Goal: Information Seeking & Learning: Understand process/instructions

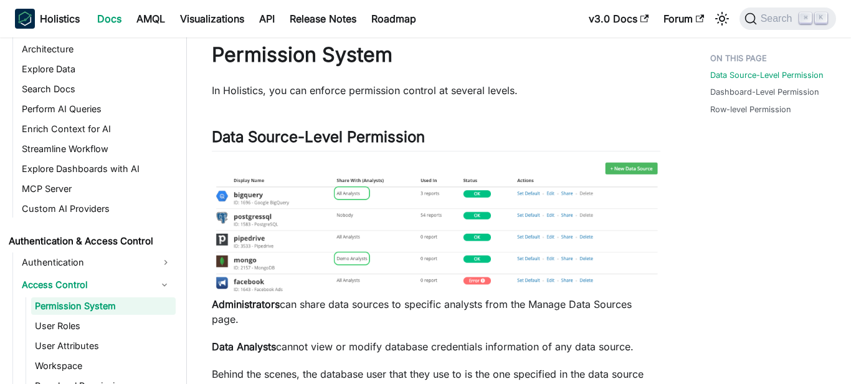
scroll to position [38, 0]
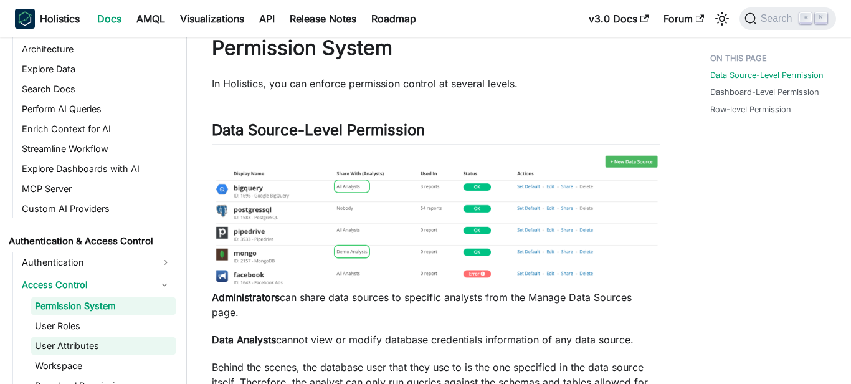
click at [142, 340] on link "User Attributes" at bounding box center [103, 345] width 145 height 17
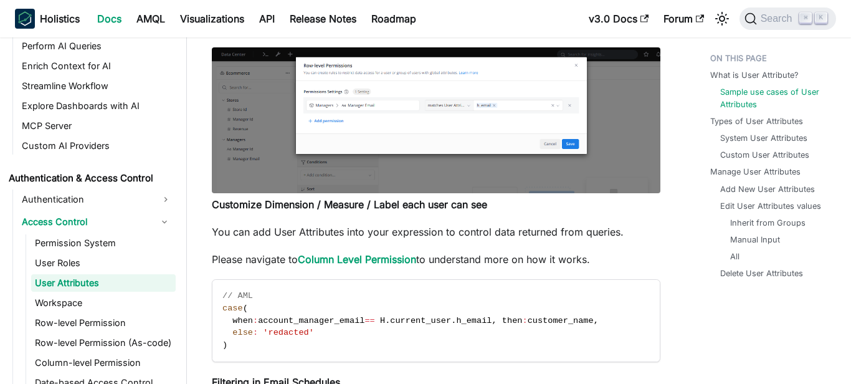
scroll to position [638, 0]
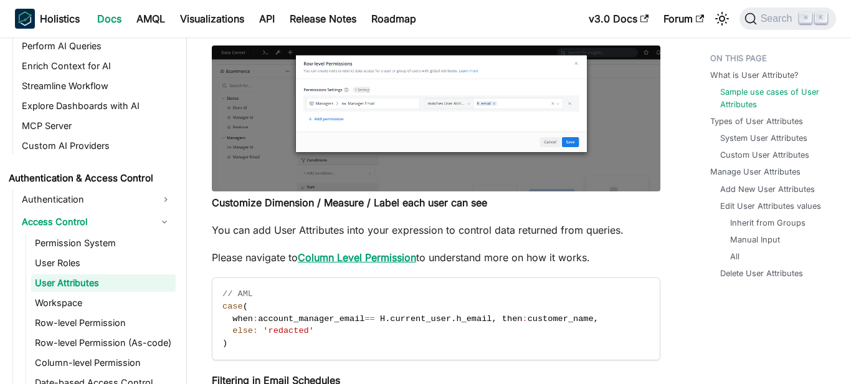
click at [345, 260] on link "Column Level Permission" at bounding box center [357, 257] width 118 height 12
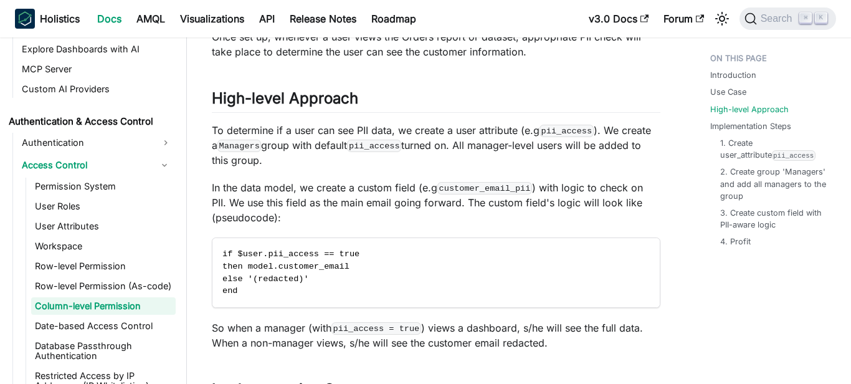
scroll to position [750, 0]
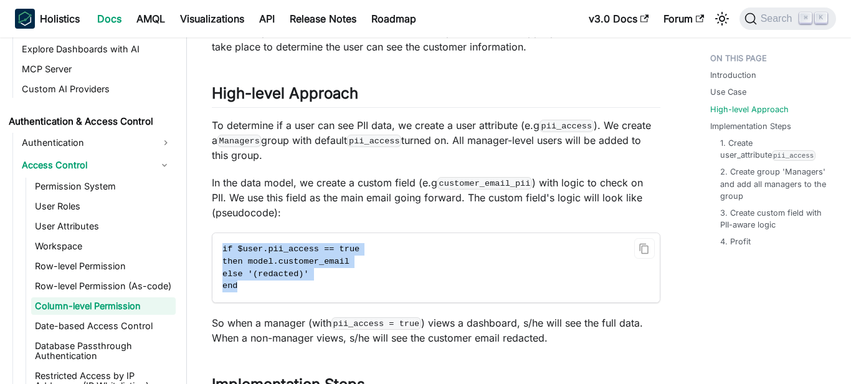
drag, startPoint x: 244, startPoint y: 293, endPoint x: 212, endPoint y: 242, distance: 60.2
click at [212, 242] on code "if $user.pii_access == true then model.customer_email else '(redacted)' end" at bounding box center [435, 267] width 447 height 69
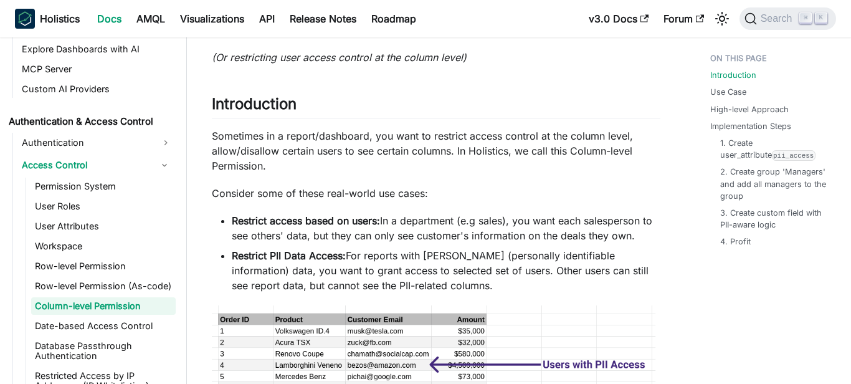
scroll to position [0, 0]
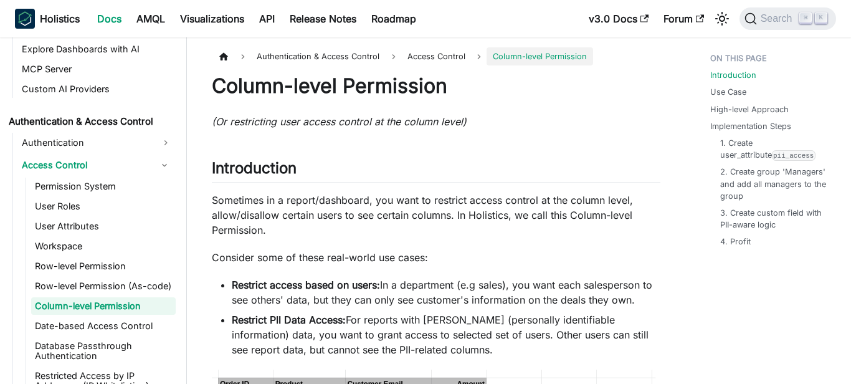
click at [340, 90] on h1 "Column-level Permission" at bounding box center [436, 86] width 449 height 25
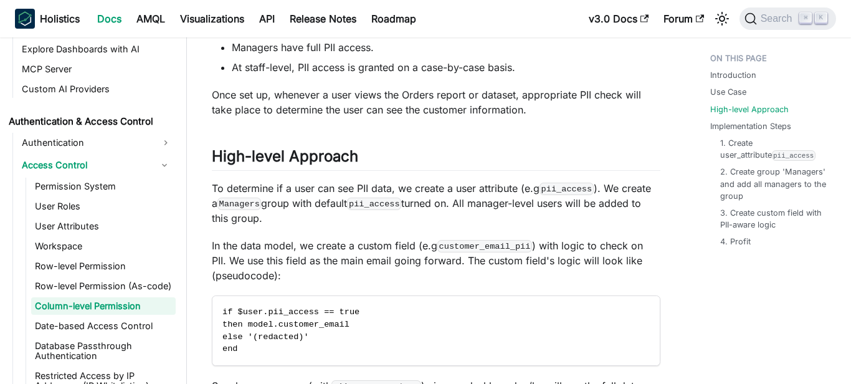
scroll to position [695, 0]
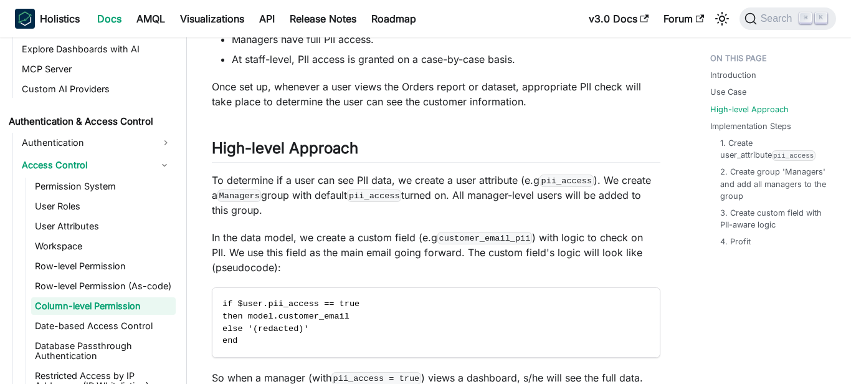
click at [457, 237] on code "customer_email_pii" at bounding box center [484, 238] width 95 height 12
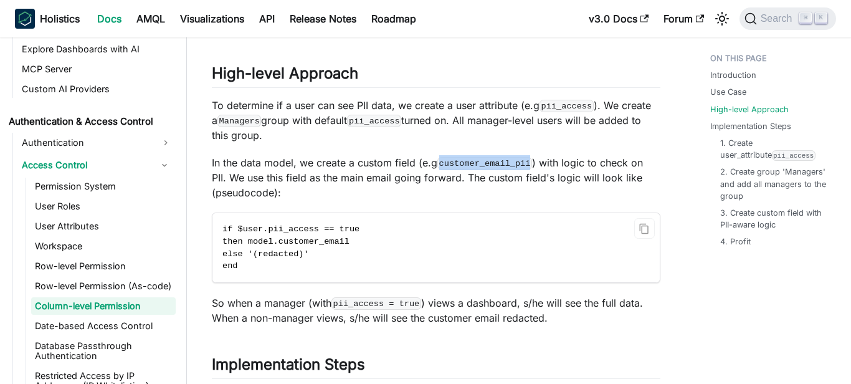
scroll to position [776, 0]
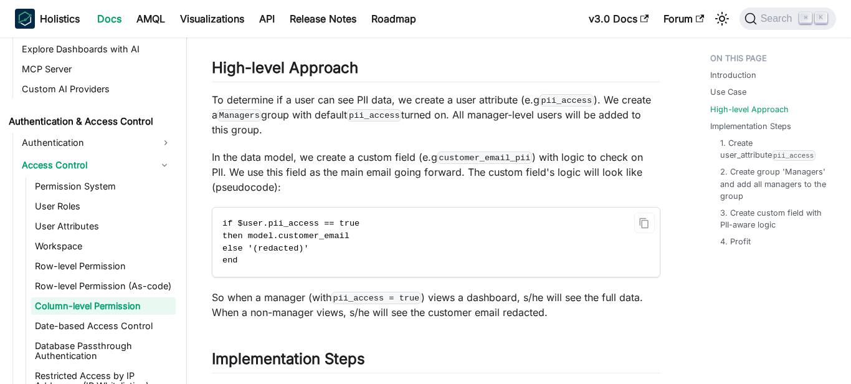
click at [288, 222] on span "if $user.pii_access == true" at bounding box center [290, 223] width 137 height 9
click at [310, 235] on span "then model.customer_email" at bounding box center [285, 235] width 127 height 9
click at [259, 262] on code "if $user.pii_access == true then model.customer_email else '(redacted)' end" at bounding box center [435, 241] width 447 height 69
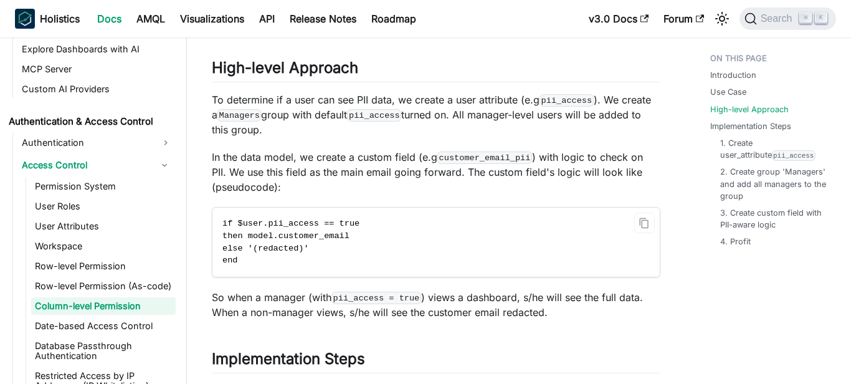
click at [278, 247] on span "else '(redacted)'" at bounding box center [265, 248] width 87 height 9
click at [252, 259] on code "if $user.pii_access == true then model.customer_email else '(redacted)' end" at bounding box center [435, 241] width 447 height 69
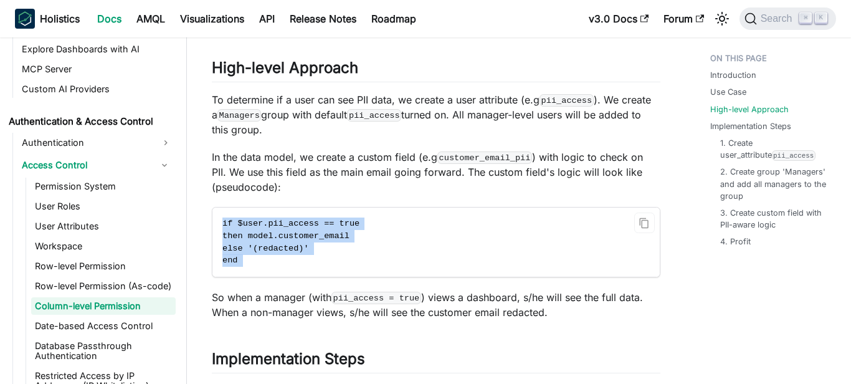
drag, startPoint x: 252, startPoint y: 259, endPoint x: 221, endPoint y: 218, distance: 51.6
click at [221, 218] on code "if $user.pii_access == true then model.customer_email else '(redacted)' end" at bounding box center [435, 241] width 447 height 69
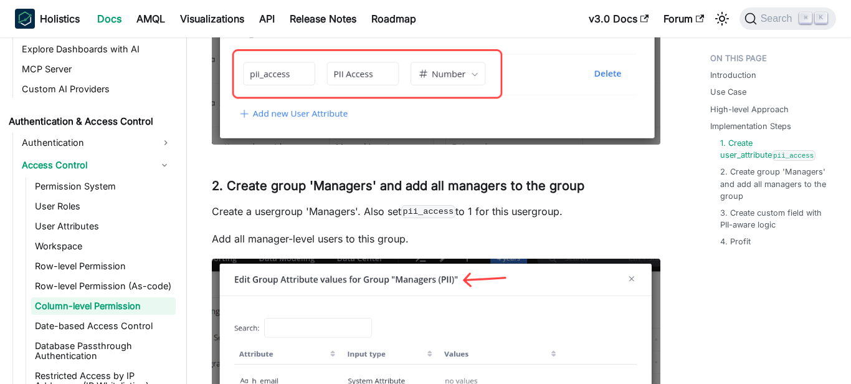
scroll to position [1399, 0]
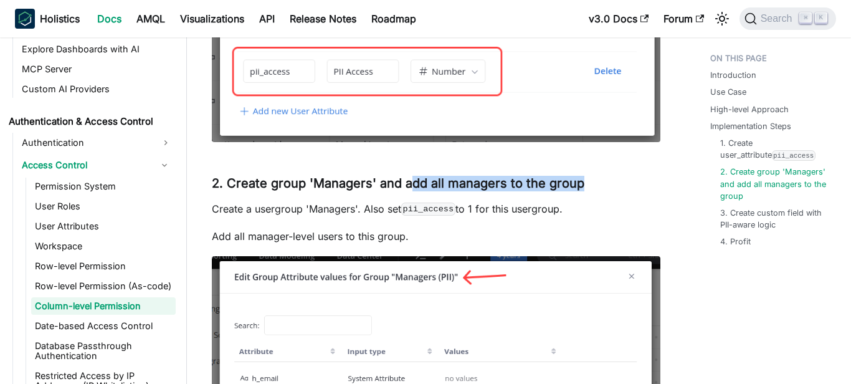
drag, startPoint x: 407, startPoint y: 185, endPoint x: 495, endPoint y: 196, distance: 88.5
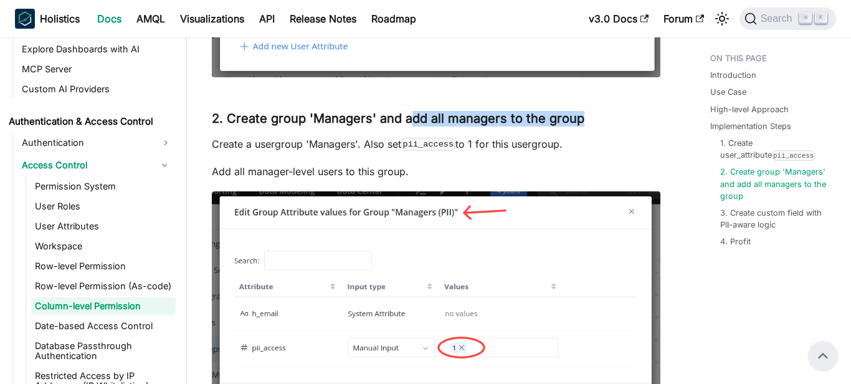
scroll to position [1402, 0]
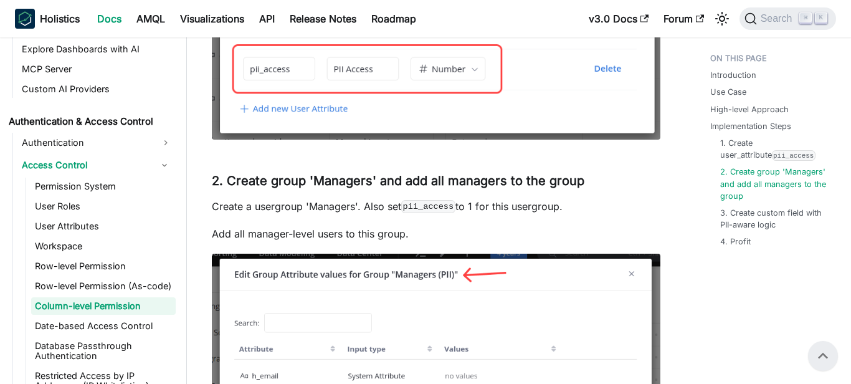
click at [333, 206] on p "Create a usergroup 'Managers'. Also set pii_access to 1 for this usergroup." at bounding box center [436, 206] width 449 height 15
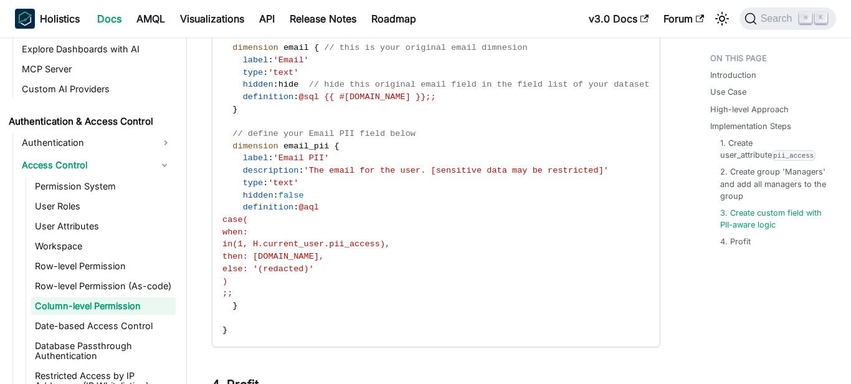
scroll to position [1994, 0]
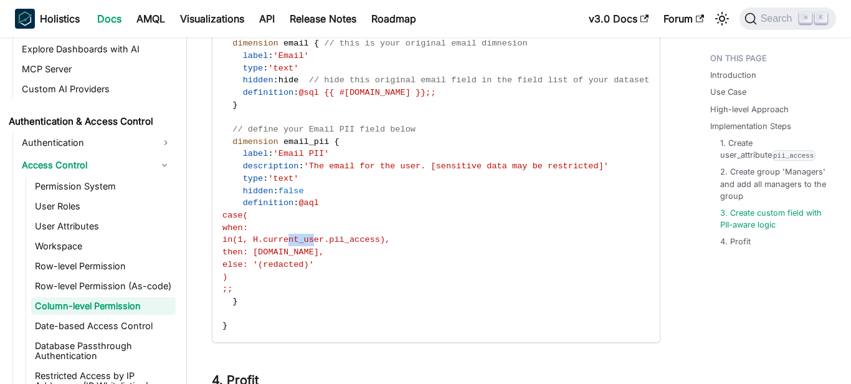
drag, startPoint x: 287, startPoint y: 242, endPoint x: 315, endPoint y: 235, distance: 28.7
click at [316, 235] on span "in(1, H.current_user.pii_access)," at bounding box center [306, 239] width 168 height 9
click at [312, 255] on span "then: users.email," at bounding box center [273, 251] width 102 height 9
click at [324, 251] on span "then: users.email," at bounding box center [273, 251] width 102 height 9
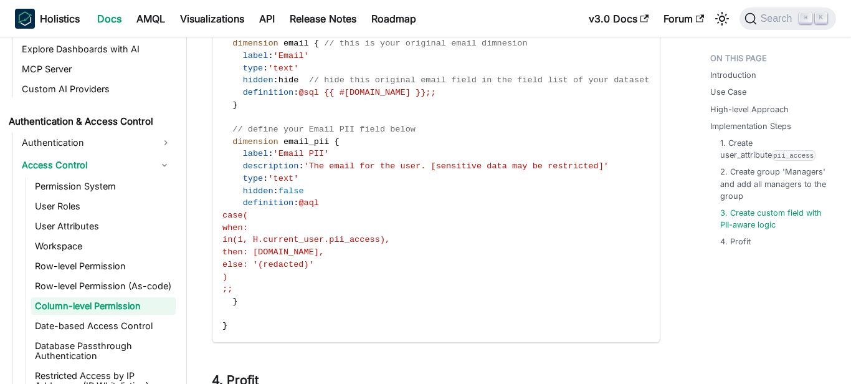
click at [324, 247] on span "then: users.email," at bounding box center [273, 251] width 102 height 9
click at [335, 285] on code "Model users { dimension email { // this is your original email dimnesion label …" at bounding box center [435, 172] width 447 height 339
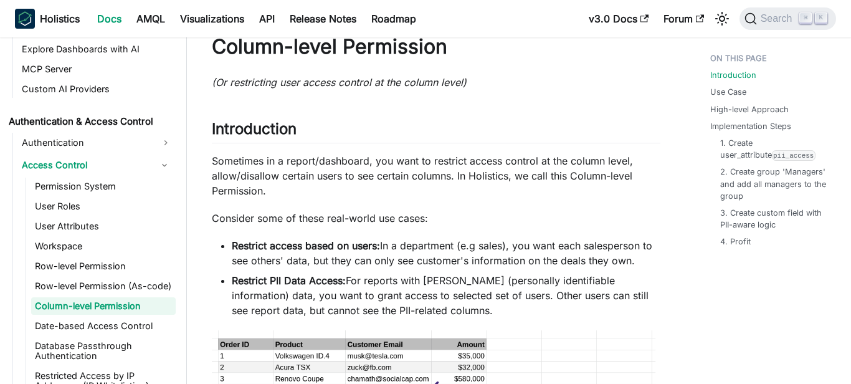
scroll to position [0, 0]
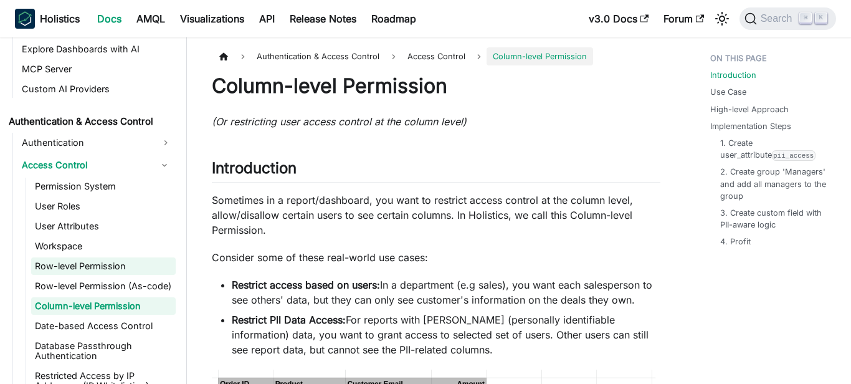
click at [108, 267] on link "Row-level Permission" at bounding box center [103, 265] width 145 height 17
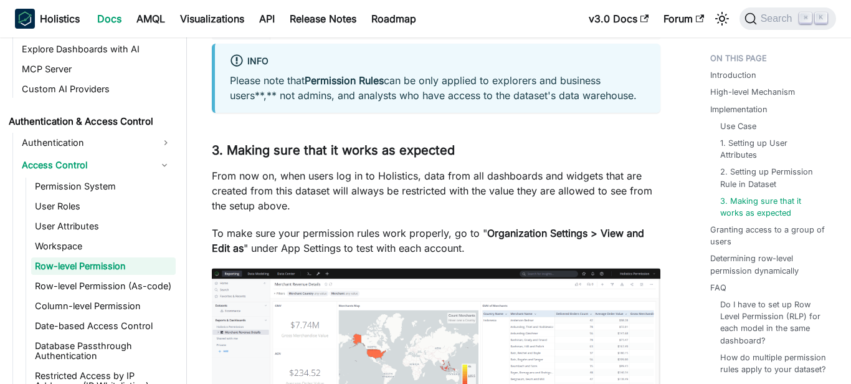
scroll to position [3222, 0]
